Goal: Task Accomplishment & Management: Use online tool/utility

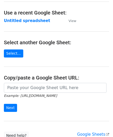
scroll to position [26, 0]
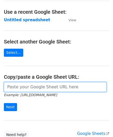
drag, startPoint x: 25, startPoint y: 87, endPoint x: 29, endPoint y: 79, distance: 9.6
click at [25, 87] on input "url" at bounding box center [55, 87] width 103 height 10
paste input "https://docs.google.com/spreadsheets/d/1_hZFxDEZTTojznoEXOmiCTk66uU1fot6Xebl9jC…"
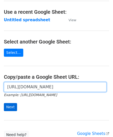
type input "https://docs.google.com/spreadsheets/d/1_hZFxDEZTTojznoEXOmiCTk66uU1fot6Xebl9jC…"
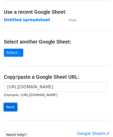
click at [9, 106] on input "Next" at bounding box center [10, 107] width 13 height 8
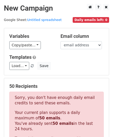
scroll to position [174, 0]
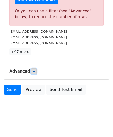
click at [35, 70] on icon at bounding box center [33, 70] width 3 height 3
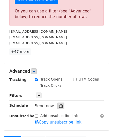
click at [59, 104] on icon at bounding box center [60, 106] width 3 height 4
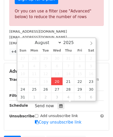
type input "[DATE] 12:00"
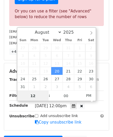
scroll to position [0, 0]
paste input "5"
type input "5"
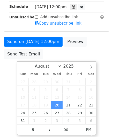
type input "[DATE] 17:00"
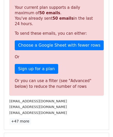
scroll to position [237, 0]
